Goal: Information Seeking & Learning: Learn about a topic

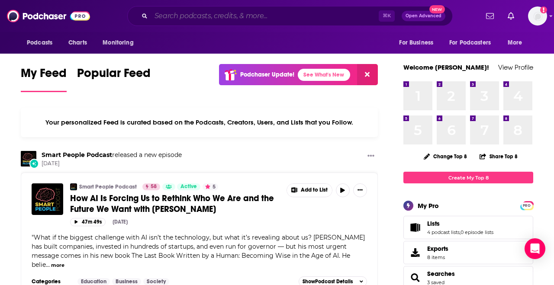
click at [179, 20] on input "Search podcasts, credits, & more..." at bounding box center [265, 16] width 228 height 14
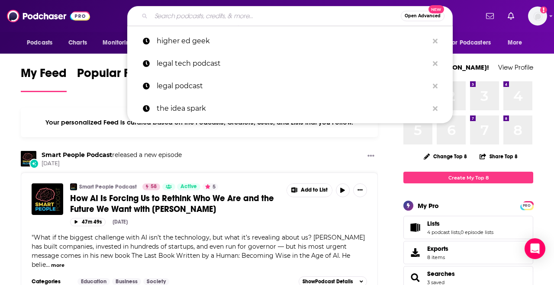
paste input "EM360Tech"
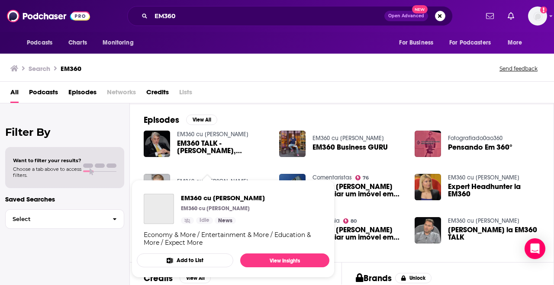
scroll to position [142, 0]
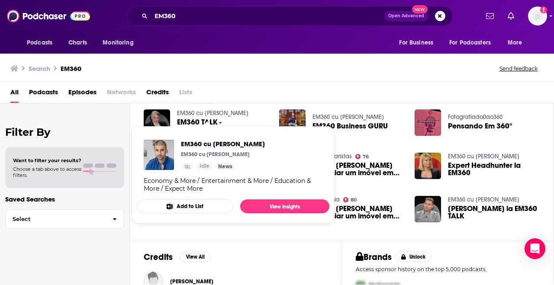
click at [41, 96] on span "Podcasts" at bounding box center [43, 94] width 29 height 18
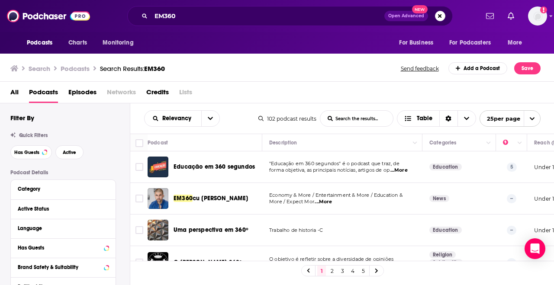
click at [174, 0] on div "Podcasts Charts Monitoring EM360 Open Advanced New For Business For Podcasters …" at bounding box center [277, 16] width 554 height 32
click at [223, 20] on input "EM360" at bounding box center [267, 16] width 233 height 14
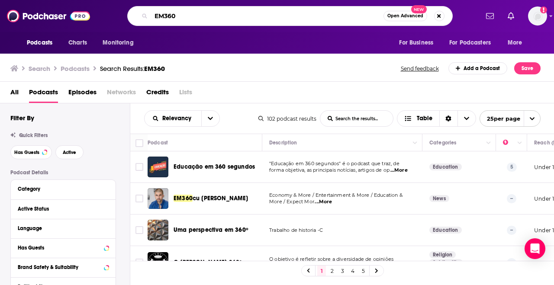
drag, startPoint x: 223, startPoint y: 20, endPoint x: 142, endPoint y: 19, distance: 81.0
click at [142, 19] on div "EM360 Open Advanced New" at bounding box center [290, 16] width 326 height 20
paste input "Podcast"
type input "EM360 Podcast"
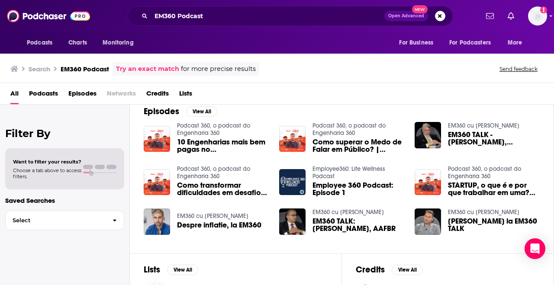
scroll to position [145, 0]
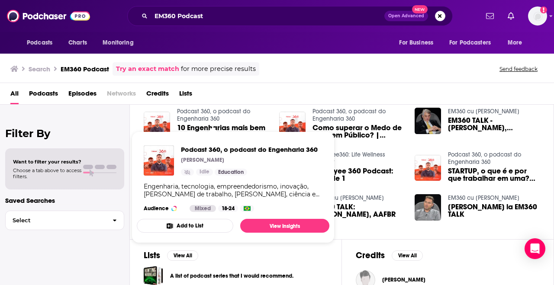
click at [335, 85] on div "All Podcasts Episodes Networks Credits Lists" at bounding box center [277, 94] width 554 height 22
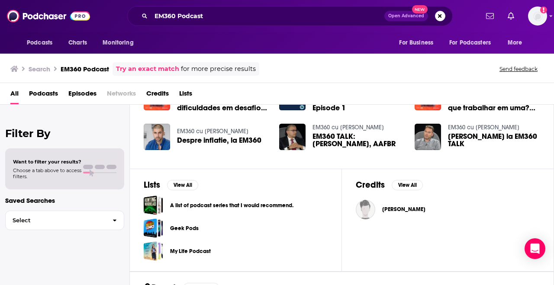
scroll to position [206, 0]
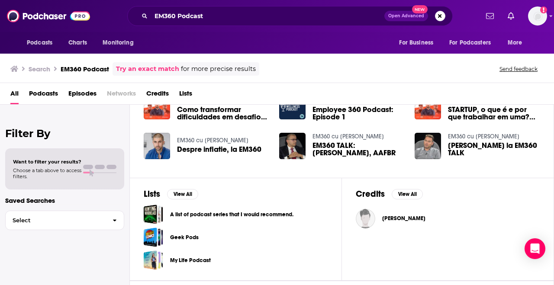
click at [214, 149] on span "Despre inflatie, la EM360" at bounding box center [219, 149] width 84 height 7
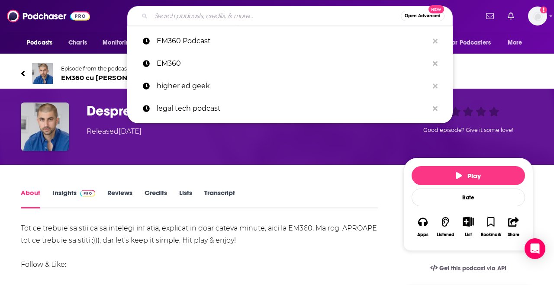
click at [181, 15] on input "Search podcasts, credits, & more..." at bounding box center [276, 16] width 250 height 14
paste input "EM360 Podcast"
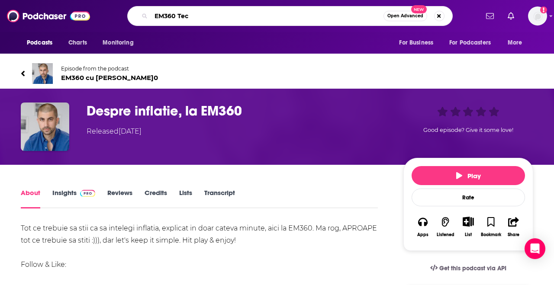
type input "EM360 Tech"
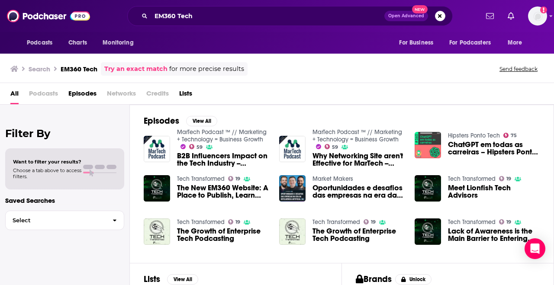
click at [212, 6] on div "Podcasts Charts Monitoring EM360 Tech Open Advanced New For Business For Podcas…" at bounding box center [277, 16] width 554 height 32
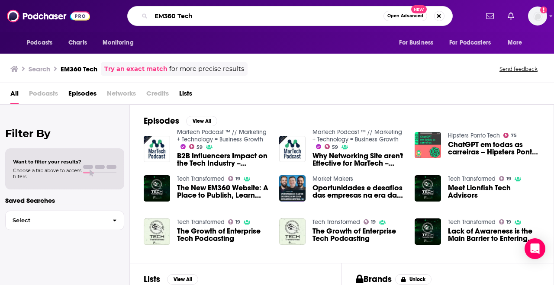
drag, startPoint x: 208, startPoint y: 11, endPoint x: 269, endPoint y: 19, distance: 61.6
click at [269, 19] on input "EM360 Tech" at bounding box center [267, 16] width 233 height 14
type input "tech transformed"
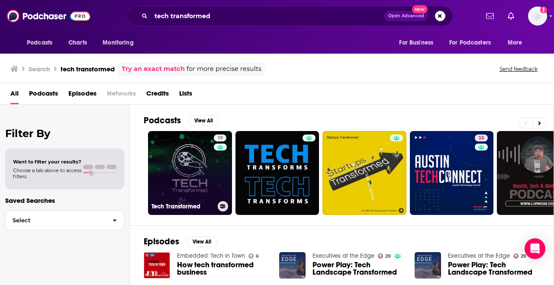
click at [186, 163] on link "19 Tech Transformed" at bounding box center [190, 173] width 84 height 84
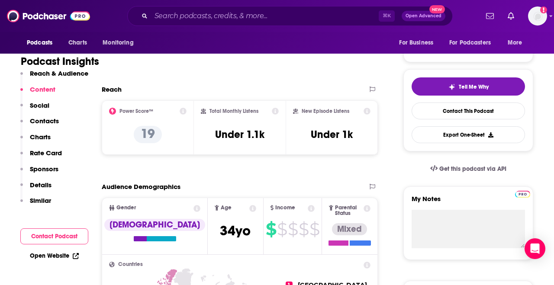
scroll to position [164, 0]
